Goal: Task Accomplishment & Management: Manage account settings

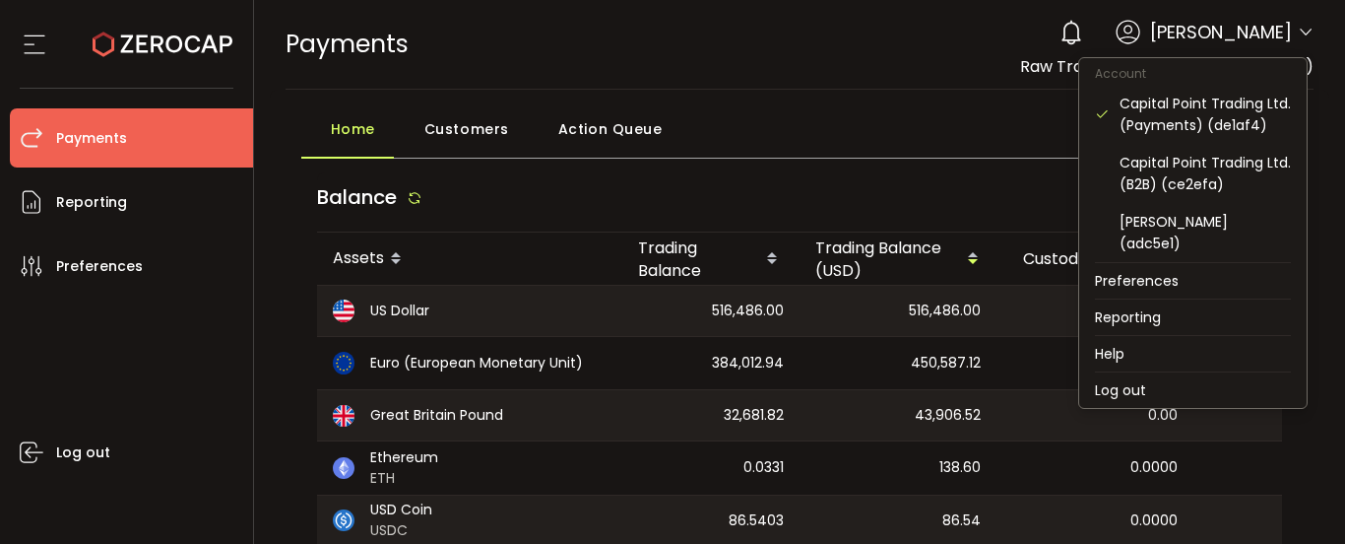
click at [1301, 29] on icon at bounding box center [1306, 33] width 16 height 16
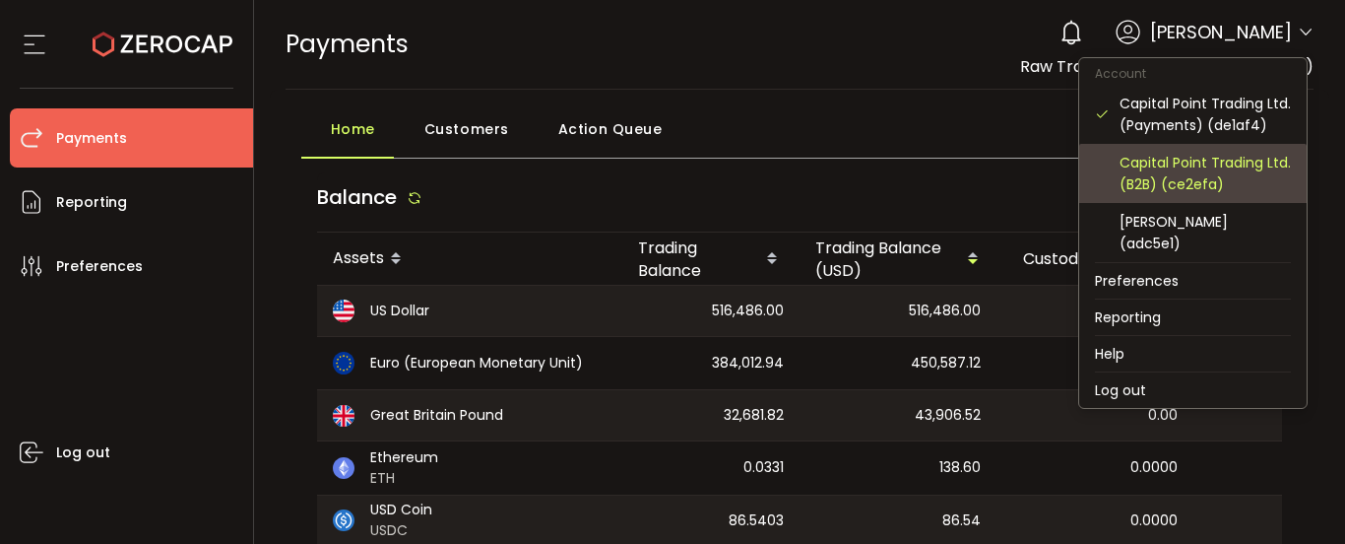
click at [1218, 175] on div "Capital Point Trading Ltd. (B2B) (ce2efa)" at bounding box center [1205, 173] width 171 height 43
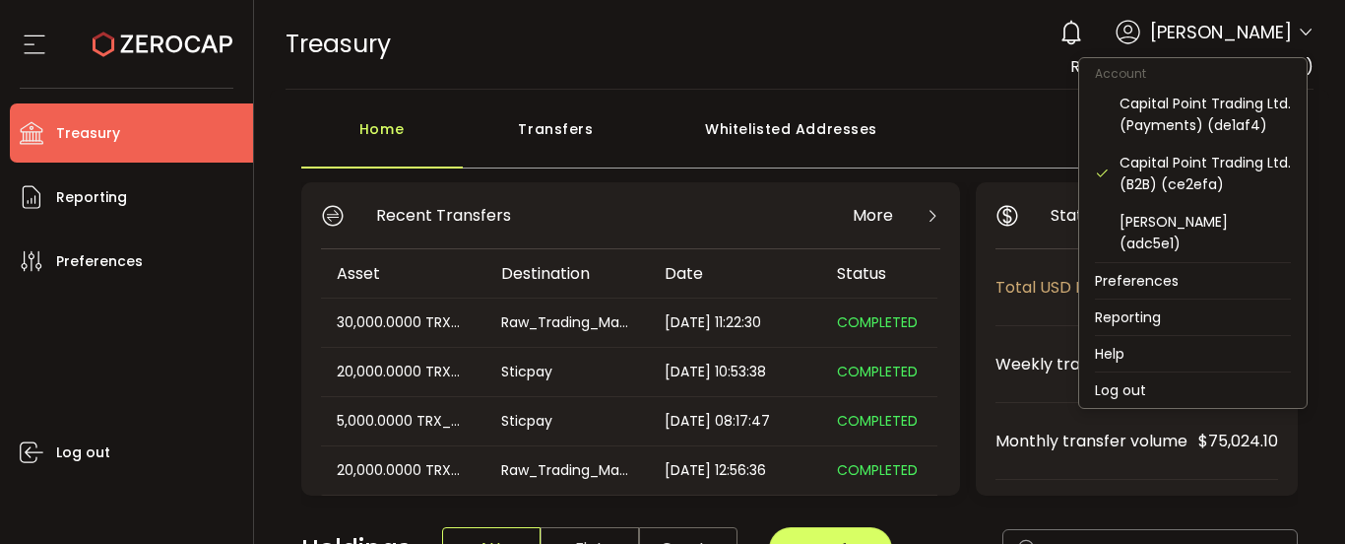
click at [1298, 30] on icon at bounding box center [1306, 33] width 16 height 16
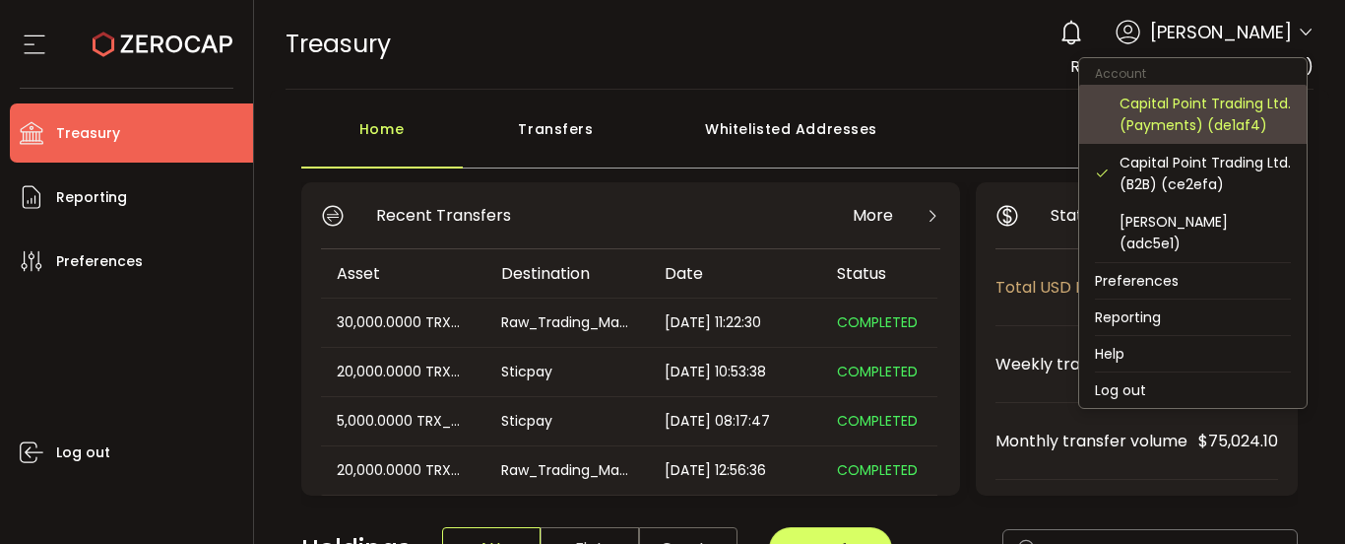
click at [1187, 124] on div "Capital Point Trading Ltd. (Payments) (de1af4)" at bounding box center [1205, 114] width 171 height 43
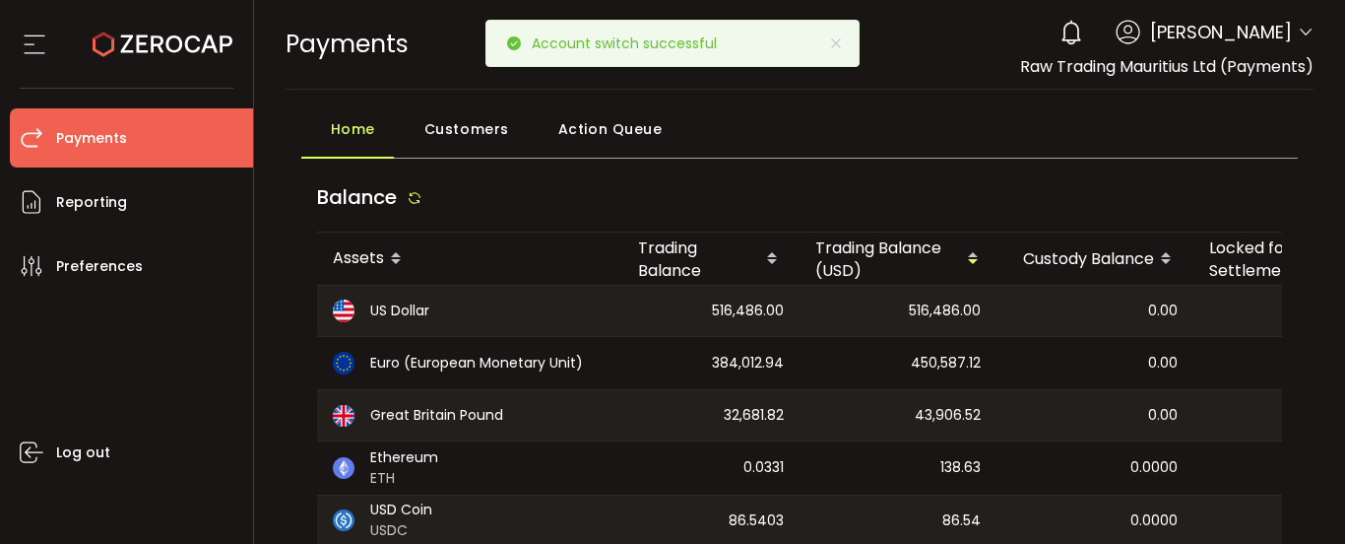
scroll to position [98, 0]
